Goal: Task Accomplishment & Management: Manage account settings

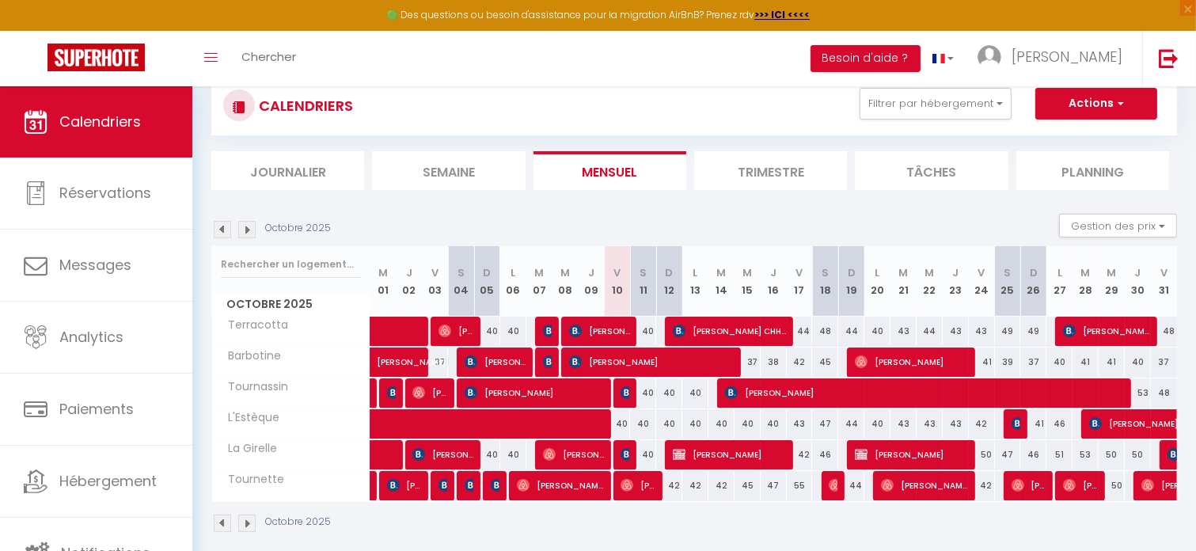
scroll to position [79, 0]
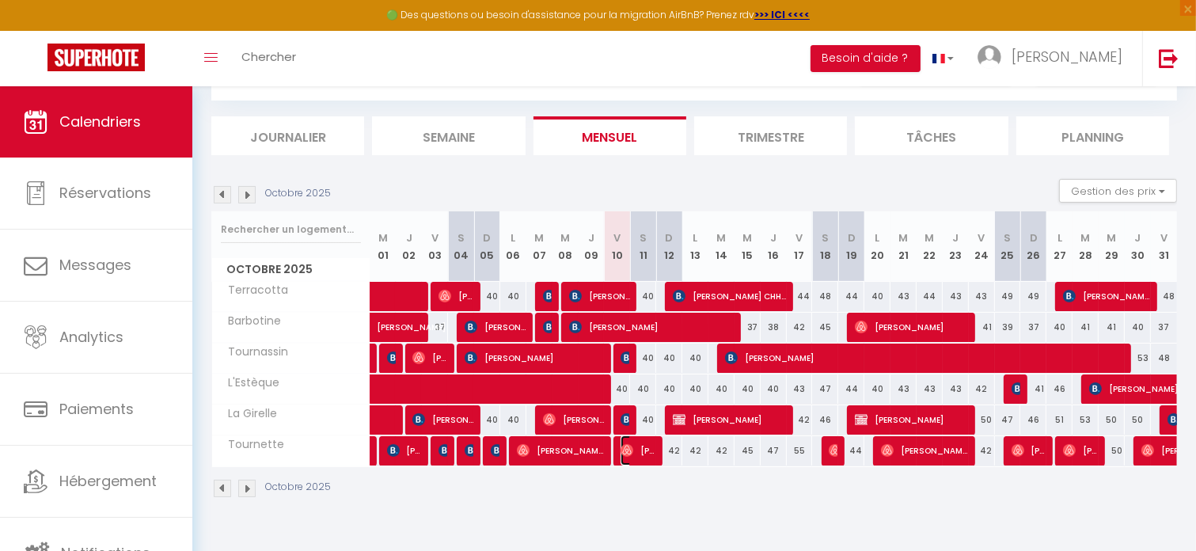
click at [642, 452] on span "[PERSON_NAME]" at bounding box center [638, 450] width 35 height 30
select select "OK"
select select "0"
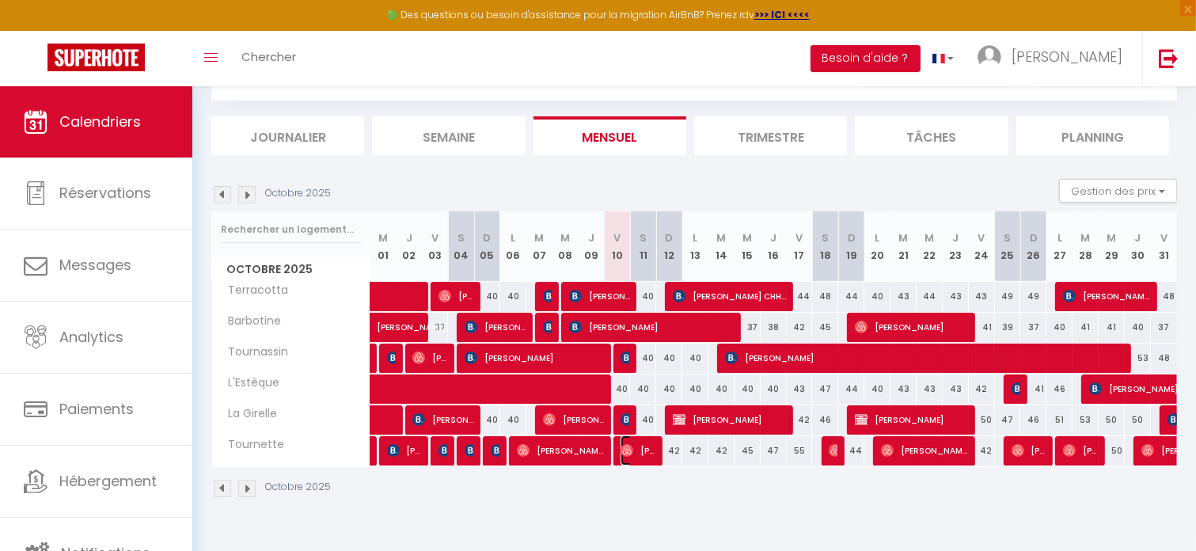
select select "1"
select select
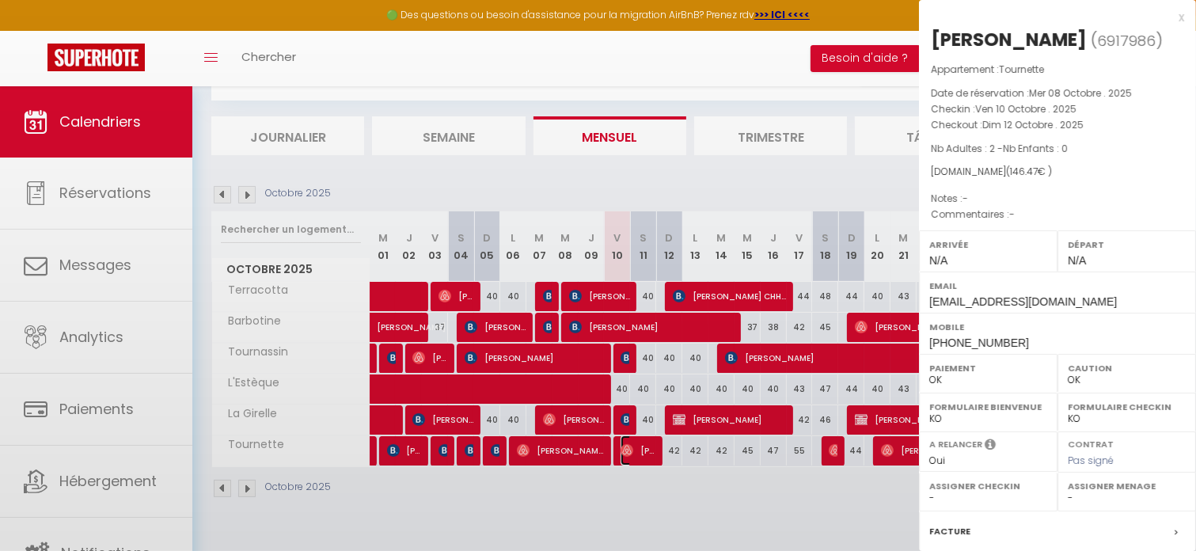
select select "52108"
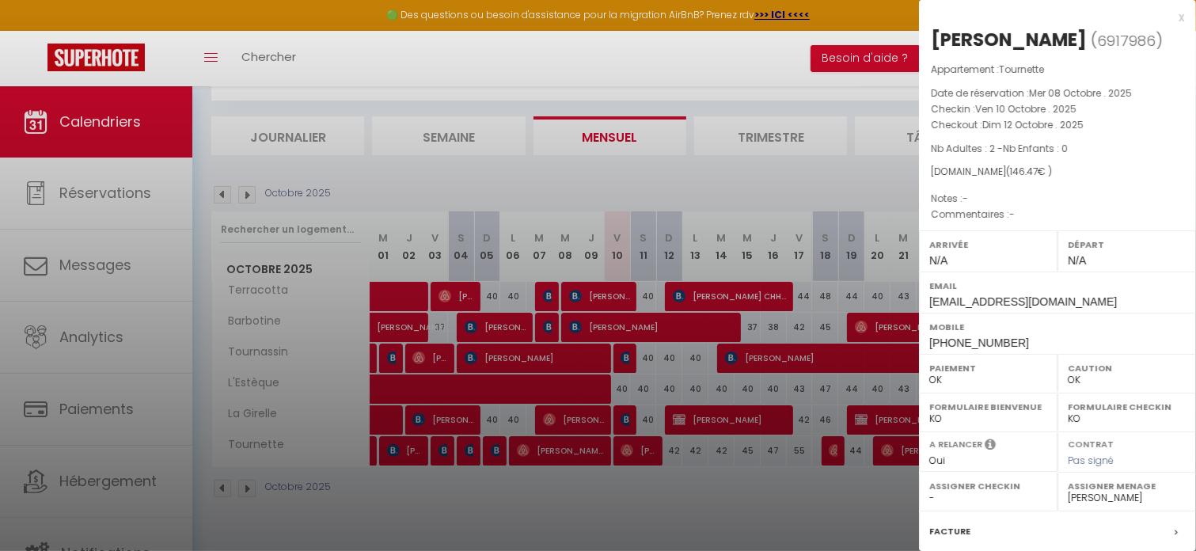
click at [642, 452] on div at bounding box center [598, 275] width 1196 height 551
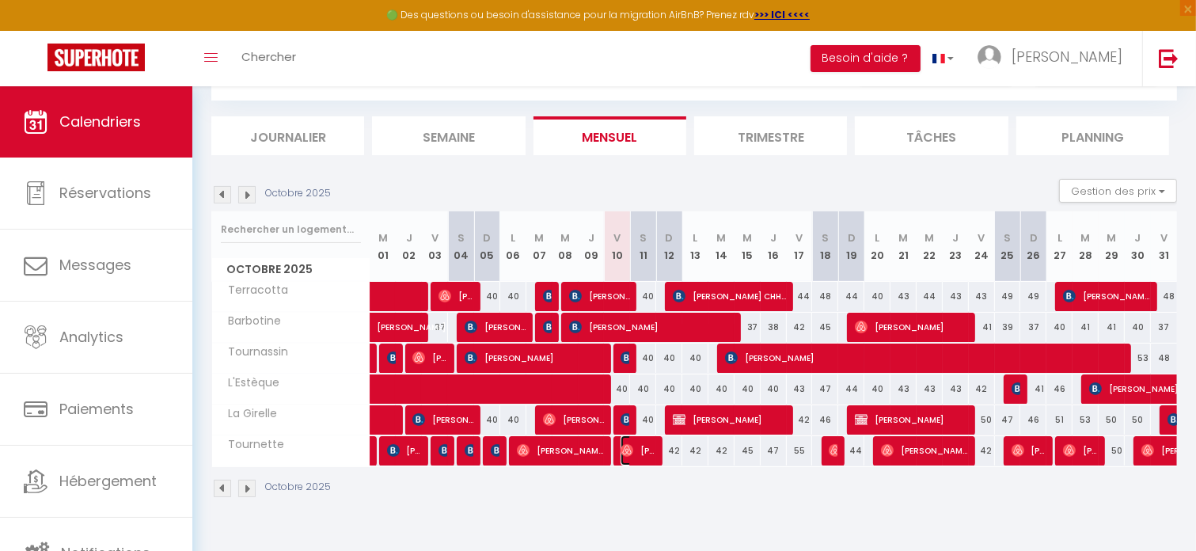
click at [642, 452] on span "[PERSON_NAME]" at bounding box center [638, 450] width 35 height 30
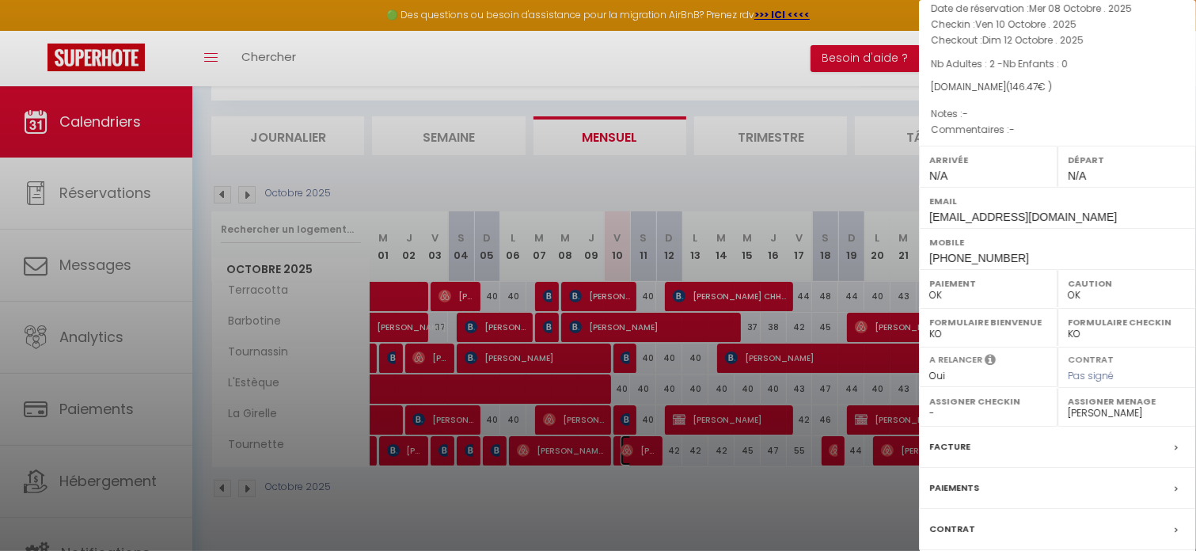
scroll to position [209, 0]
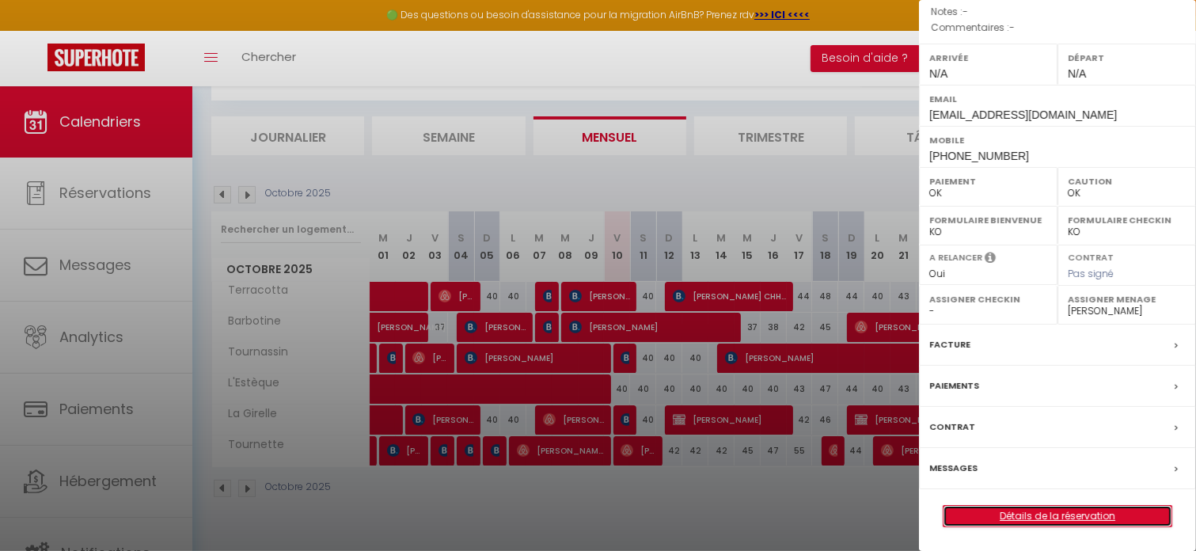
drag, startPoint x: 1069, startPoint y: 515, endPoint x: 1077, endPoint y: 512, distance: 8.5
click at [1070, 515] on link "Détails de la réservation" at bounding box center [1058, 516] width 228 height 21
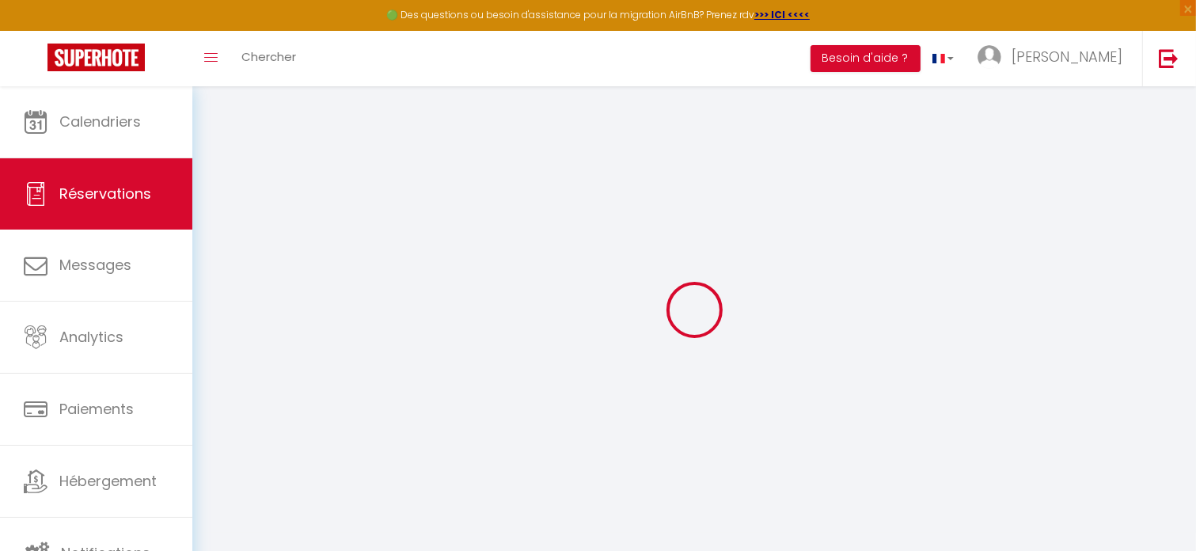
select select
checkbox input "false"
select index
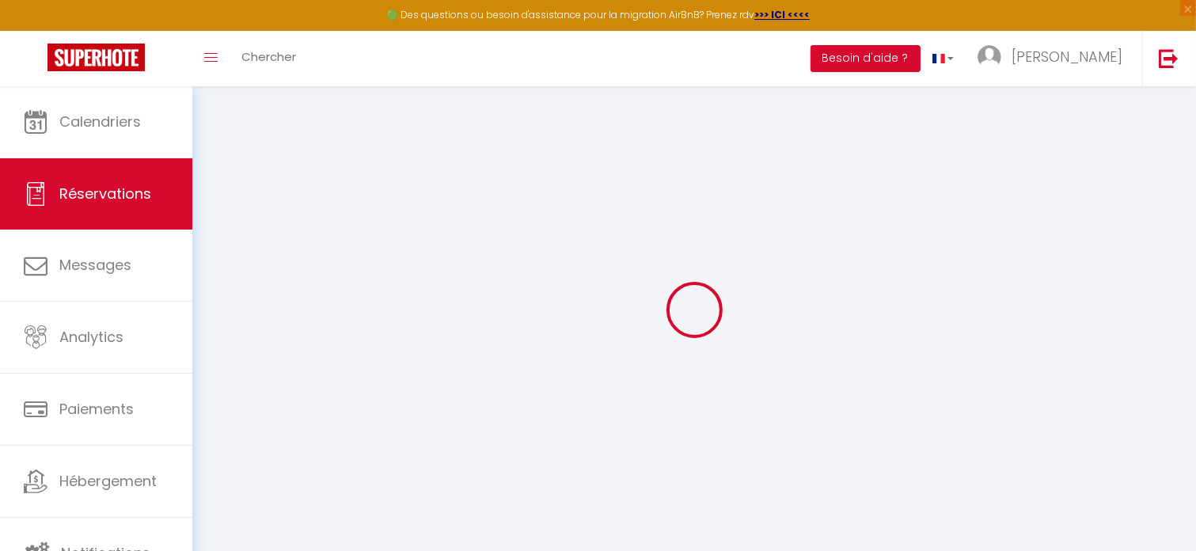
select select
checkbox input "false"
select index
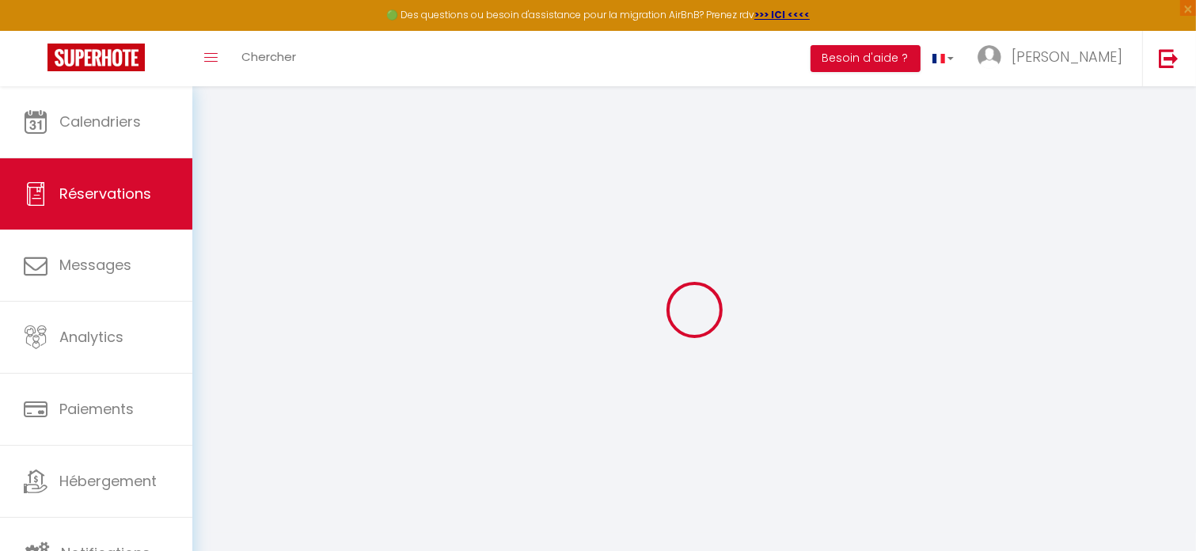
select select
checkbox input "false"
select index
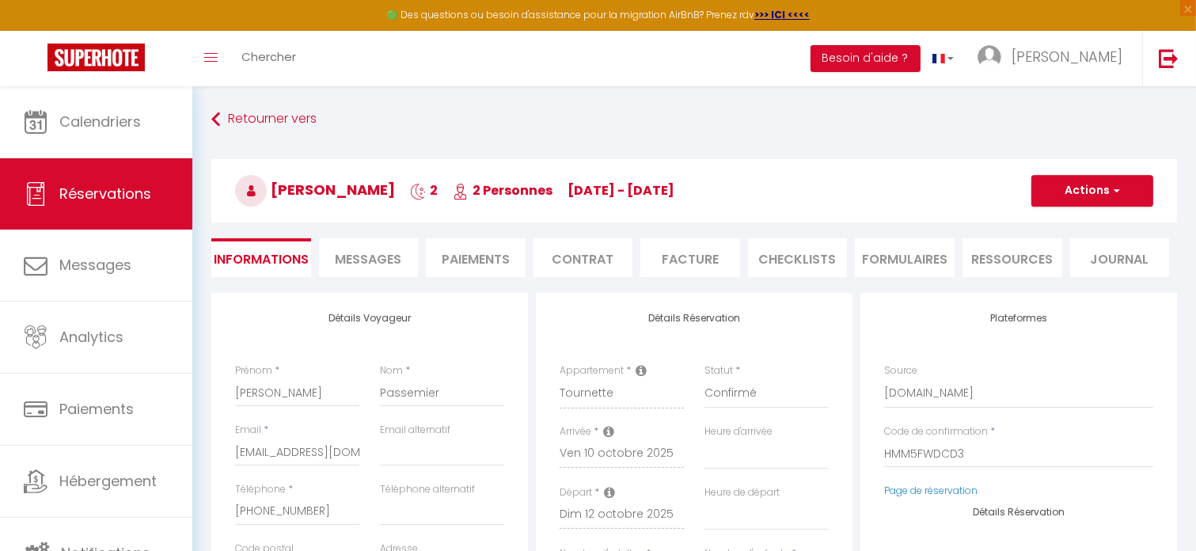
select select
type input "38"
type input "3.47"
select select
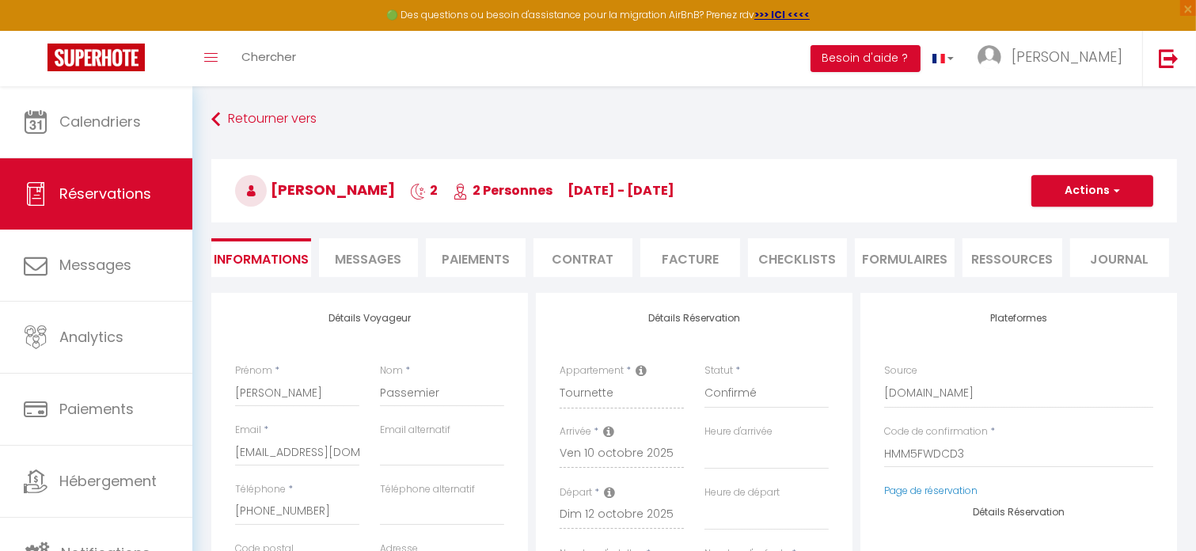
checkbox input "false"
select index
select select
checkbox input "false"
select index
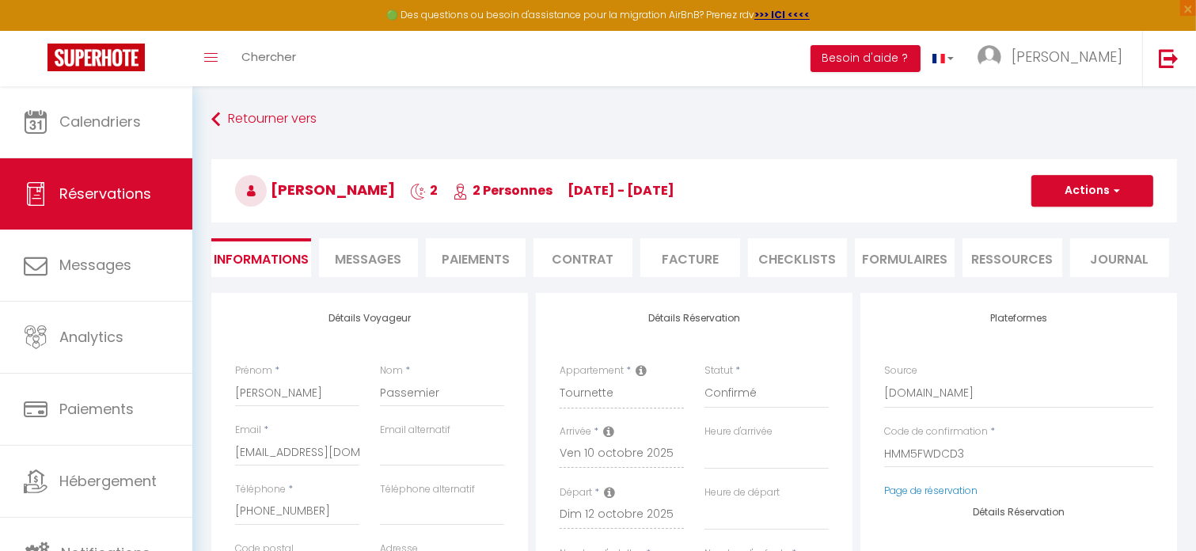
select select
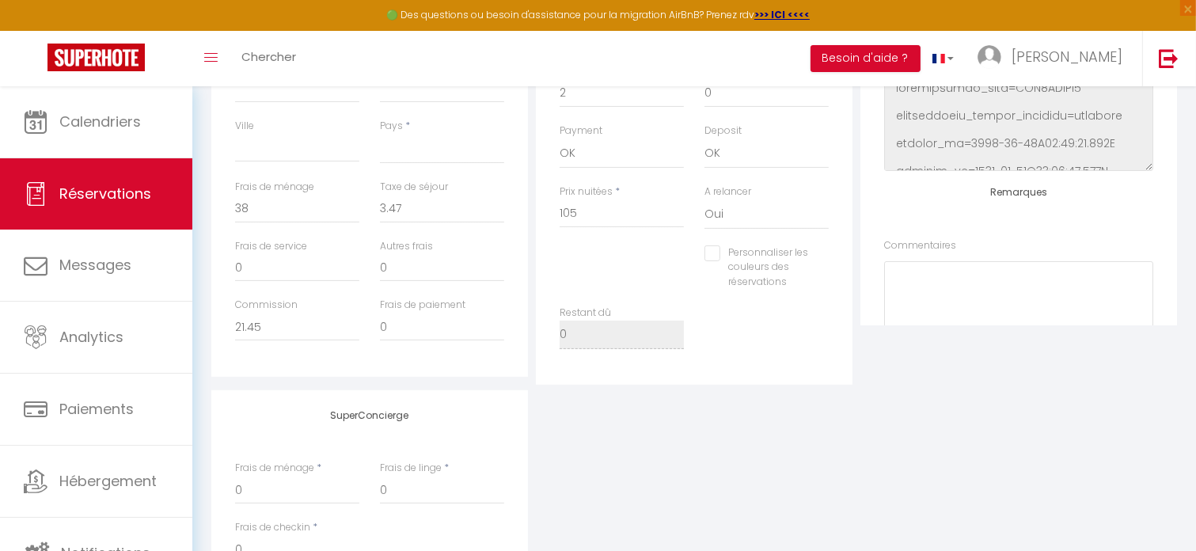
scroll to position [78, 0]
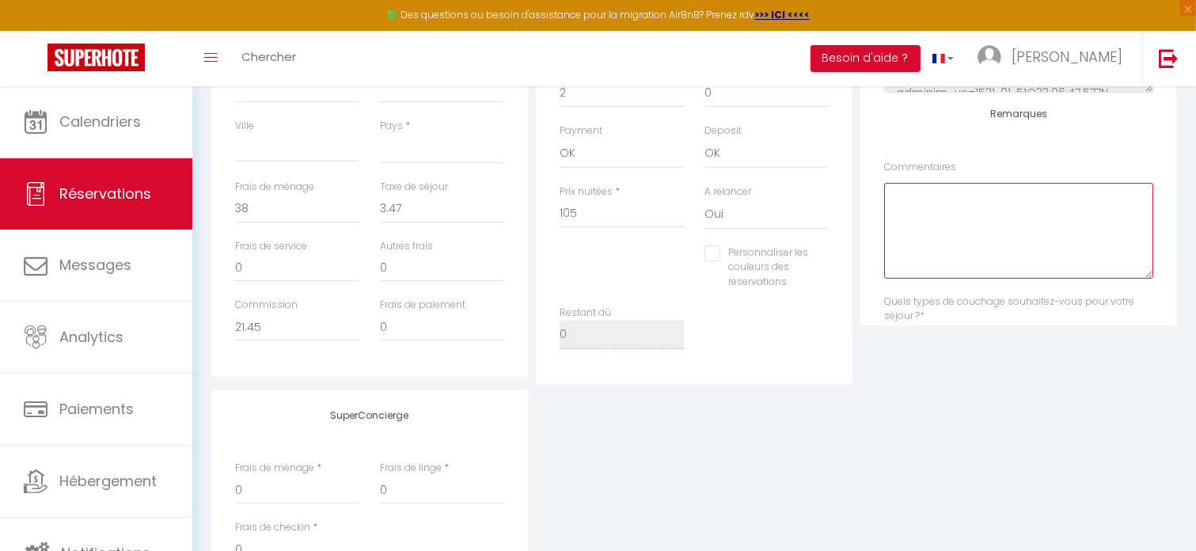
click at [1006, 211] on textarea at bounding box center [1018, 231] width 269 height 96
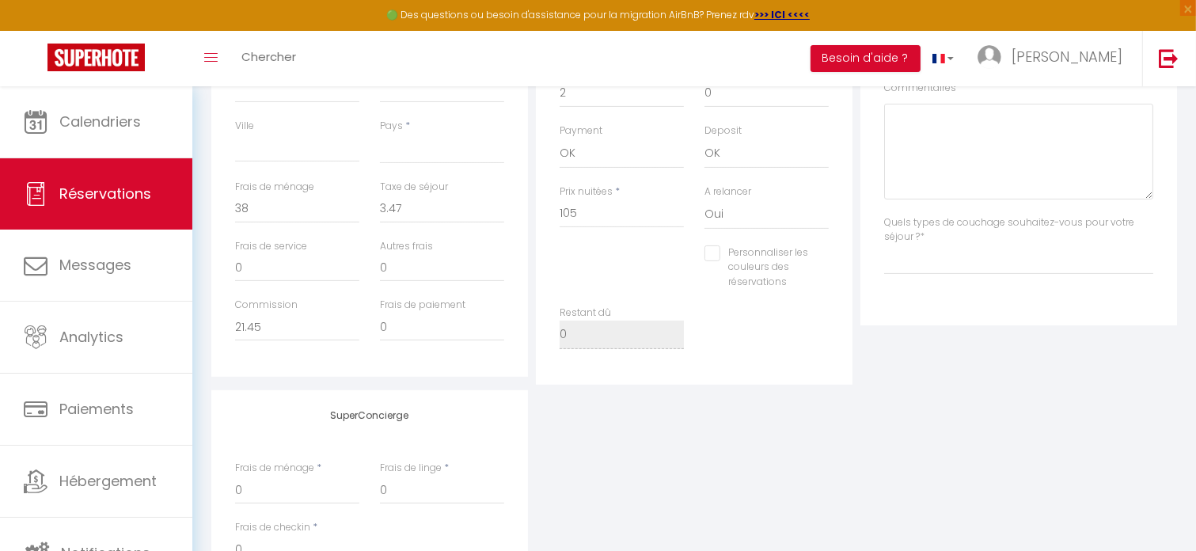
drag, startPoint x: 971, startPoint y: 238, endPoint x: 970, endPoint y: 252, distance: 13.6
click at [971, 241] on label "Quels types de couchage souhaitez-vous pour votre séjour ? *" at bounding box center [1018, 230] width 269 height 30
click at [969, 252] on index "[PERSON_NAME] 1 chambre avec 1 lit double 1 chambre avec un canapé-lit 2 chambr…" at bounding box center [1018, 260] width 269 height 30
select index "2 chambres avec 2 lits doubles"
click at [884, 245] on index "[PERSON_NAME] 1 chambre avec 1 lit double 1 chambre avec un canapé-lit 2 chambr…" at bounding box center [1018, 260] width 269 height 30
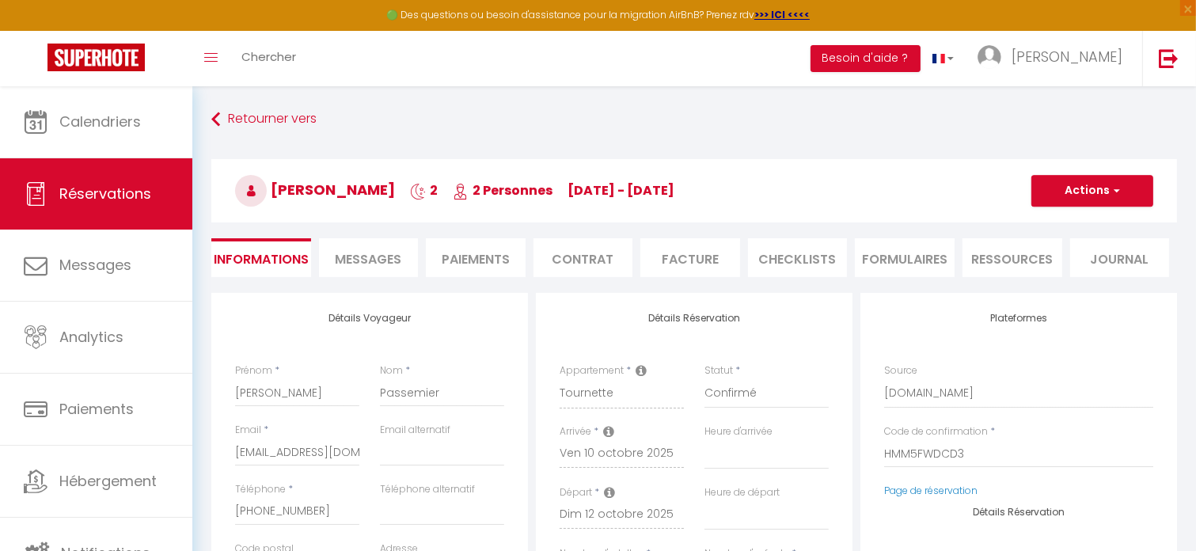
scroll to position [0, 0]
click at [1096, 189] on button "Actions" at bounding box center [1093, 191] width 122 height 32
click at [1096, 222] on link "Enregistrer" at bounding box center [1076, 225] width 125 height 21
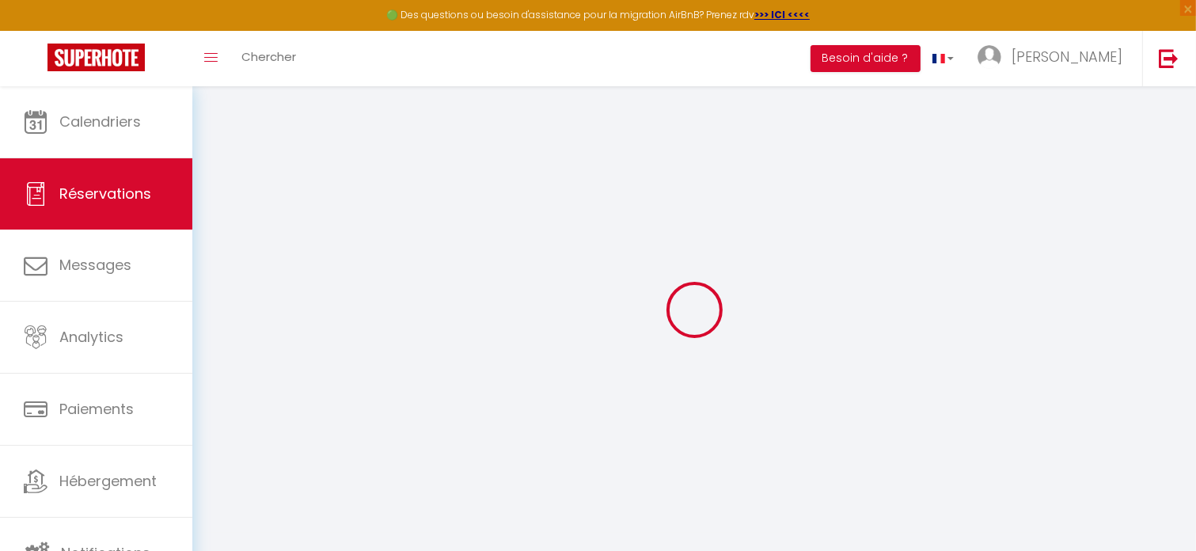
select select "not_cancelled"
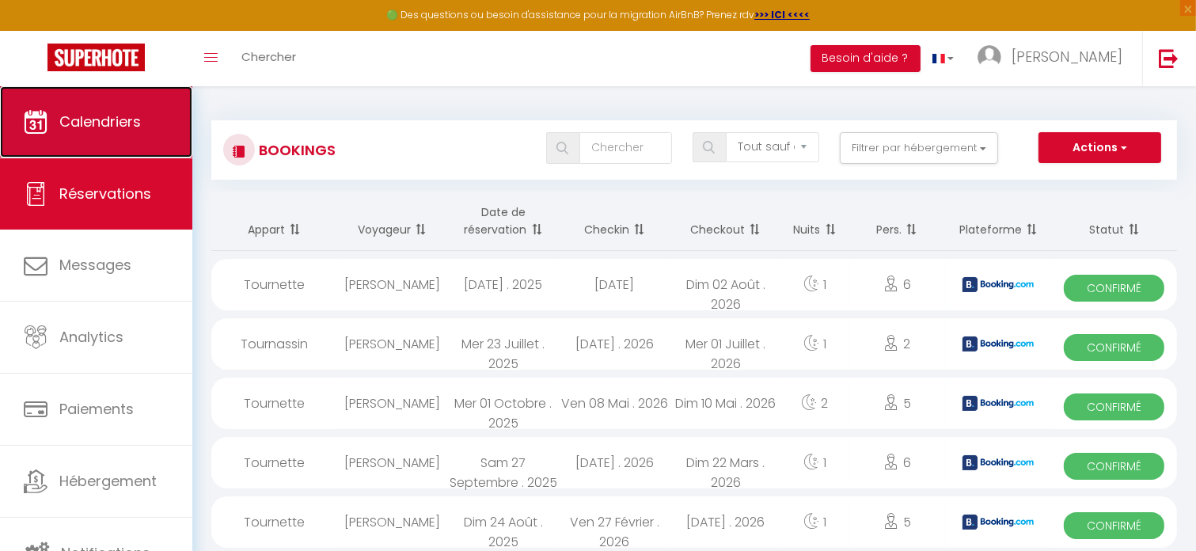
click at [73, 121] on span "Calendriers" at bounding box center [100, 122] width 82 height 20
